Goal: Information Seeking & Learning: Check status

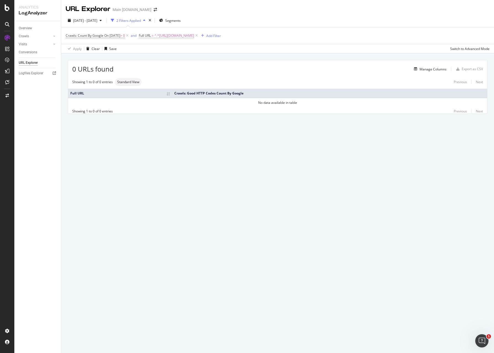
click at [194, 37] on span "^.*[URL][DOMAIN_NAME]" at bounding box center [175, 36] width 40 height 8
click at [198, 60] on input "[URL][DOMAIN_NAME]" at bounding box center [178, 58] width 52 height 9
type input "[URL][DOMAIN_NAME]"
click at [207, 71] on div "Apply" at bounding box center [207, 70] width 9 height 5
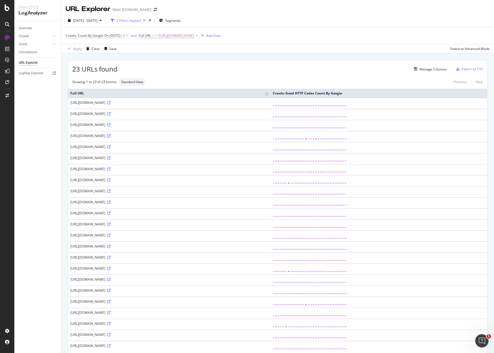
click at [103, 35] on span "Crawls: Count By Google On [DATE] > 0" at bounding box center [95, 35] width 59 height 5
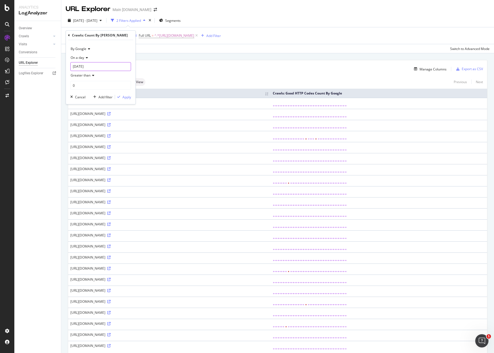
click at [102, 66] on input "[DATE]" at bounding box center [100, 66] width 61 height 9
click at [179, 50] on div "Apply Clear Save Switch to Advanced Mode" at bounding box center [277, 48] width 433 height 9
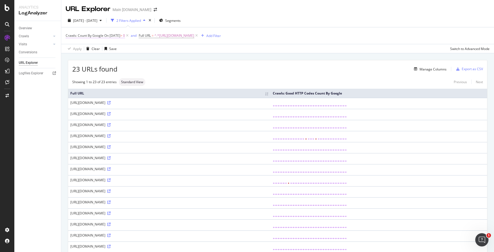
click at [101, 36] on span "Crawls: Count By Google" at bounding box center [85, 35] width 38 height 5
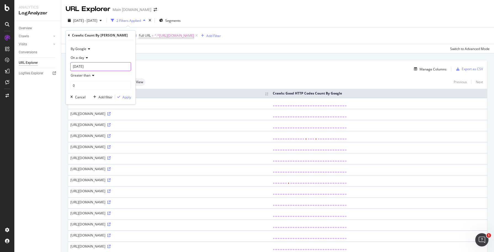
click at [93, 66] on input "[DATE]" at bounding box center [100, 66] width 61 height 9
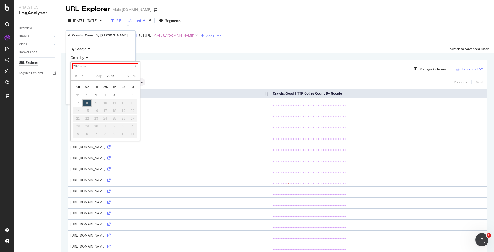
type input "[DATE]"
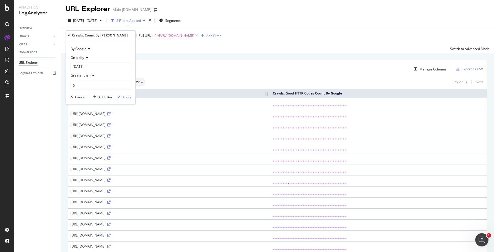
click at [127, 98] on div "Apply" at bounding box center [127, 97] width 9 height 5
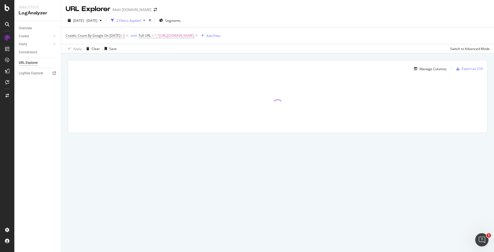
click at [182, 55] on div "Manage Columns Export as CSV Full URL Crawls: Good HTTP Codes Count By Google" at bounding box center [277, 102] width 433 height 99
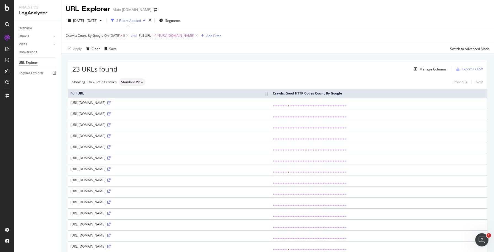
click at [66, 57] on div "23 URLs found Manage Columns Export as CSV Showing 1 to 23 of 23 entries Standa…" at bounding box center [277, 215] width 433 height 324
